Goal: Find specific page/section: Find specific page/section

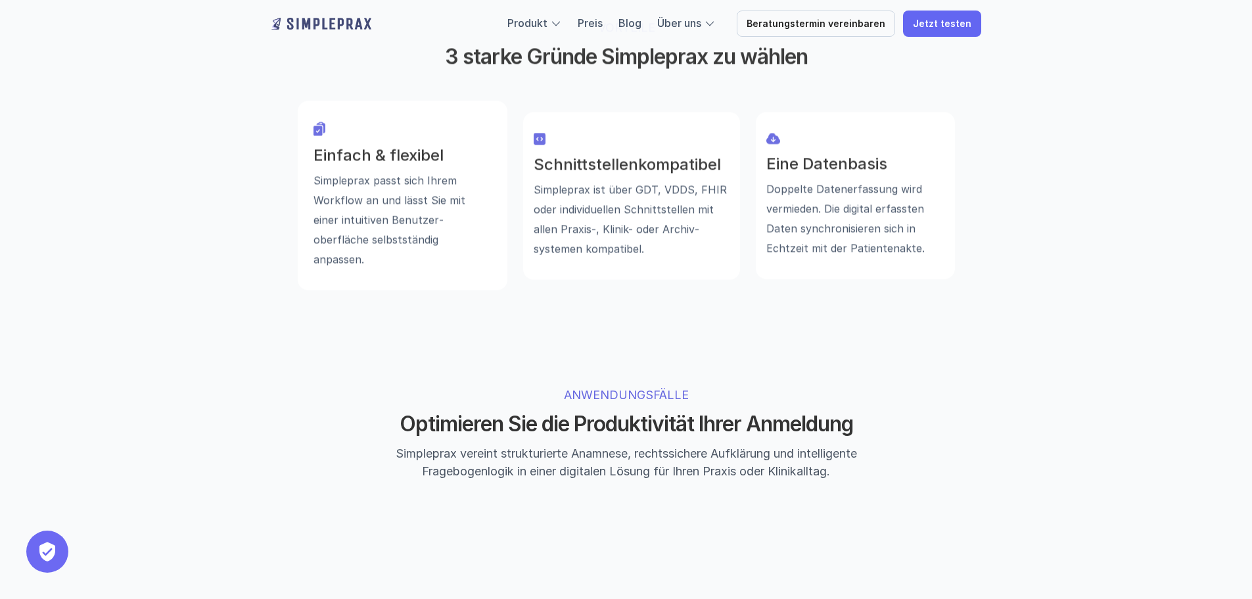
scroll to position [986, 0]
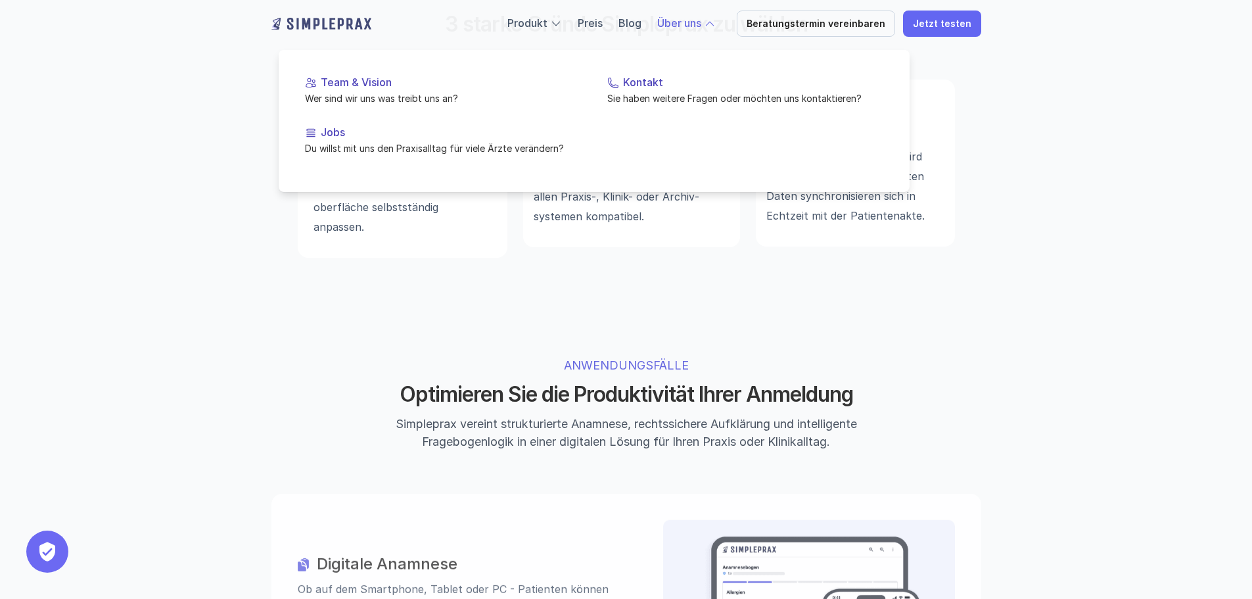
click at [689, 24] on link "Über uns" at bounding box center [679, 22] width 44 height 13
click at [646, 97] on p "Sie haben weitere Fragen oder möchten uns kontaktieren?" at bounding box center [745, 98] width 276 height 14
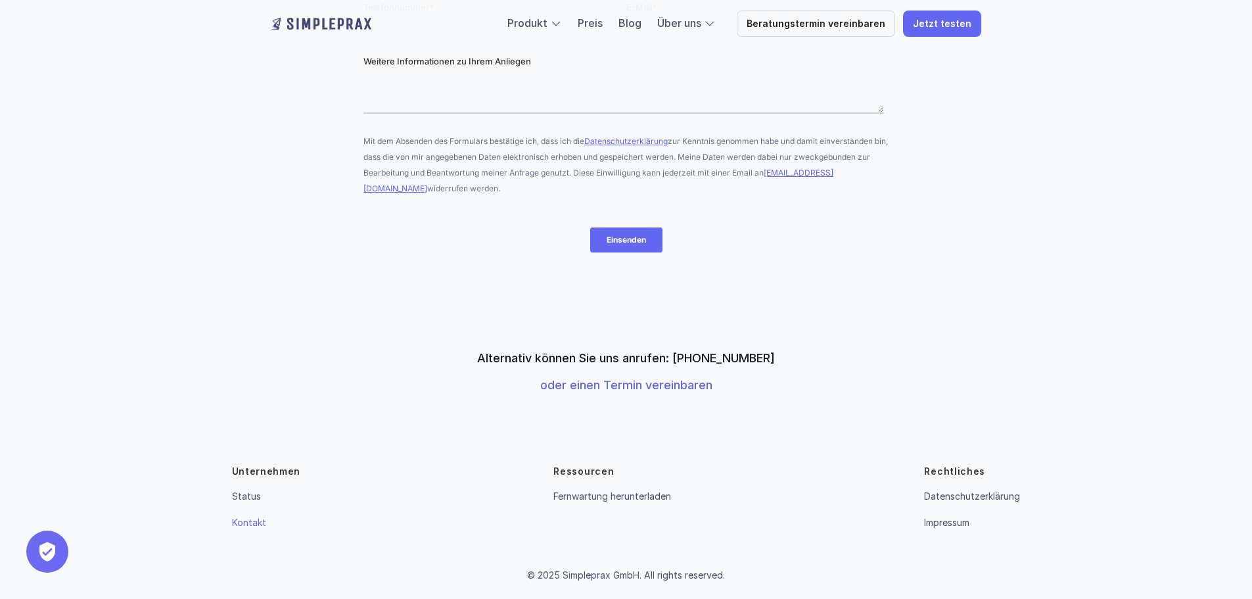
scroll to position [344, 0]
click at [927, 526] on p "Impressum" at bounding box center [946, 521] width 45 height 16
click at [937, 523] on link "Impressum" at bounding box center [946, 520] width 45 height 11
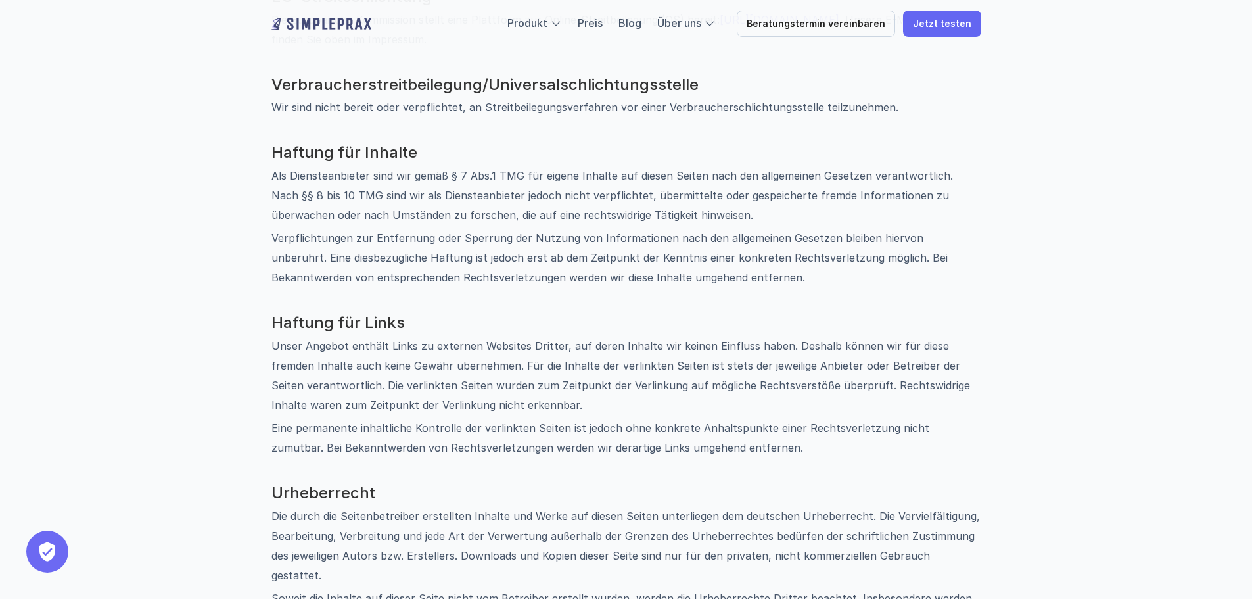
scroll to position [591, 0]
